Goal: Transaction & Acquisition: Purchase product/service

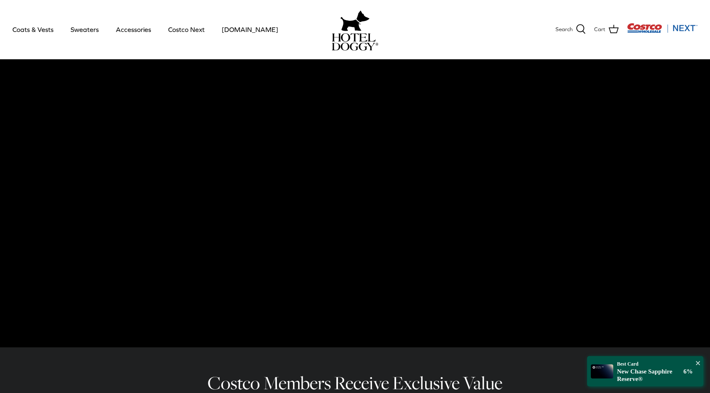
scroll to position [18, 0]
click at [88, 37] on link "Sweaters" at bounding box center [84, 29] width 43 height 28
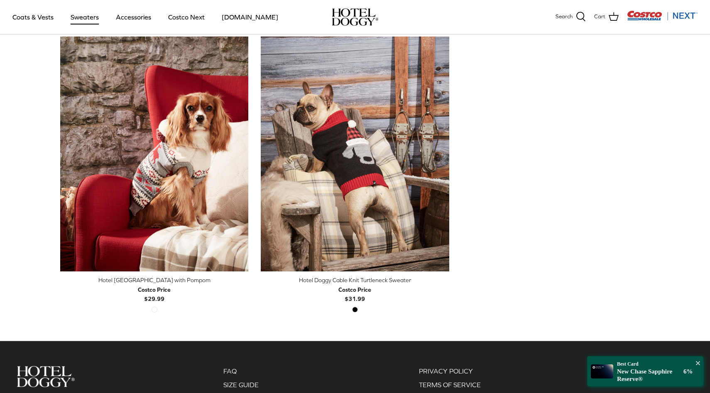
scroll to position [125, 0]
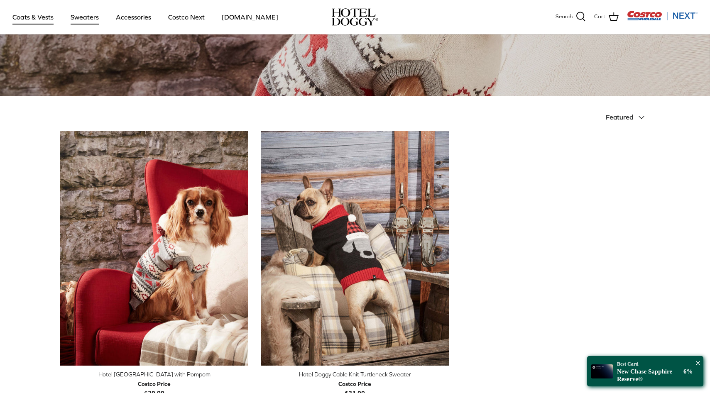
click at [51, 14] on link "Coats & Vests" at bounding box center [33, 17] width 56 height 28
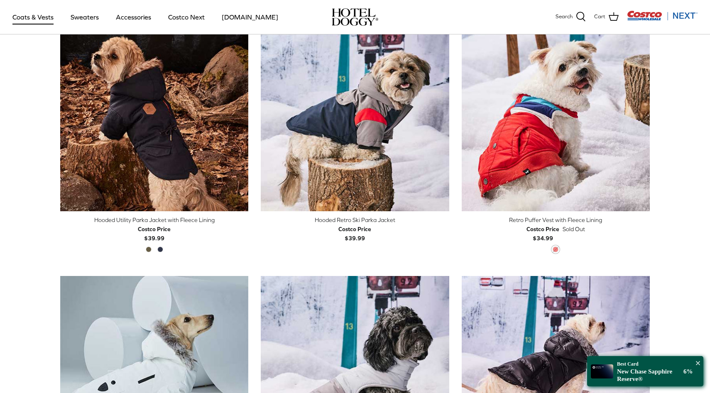
scroll to position [585, 0]
